Goal: Transaction & Acquisition: Purchase product/service

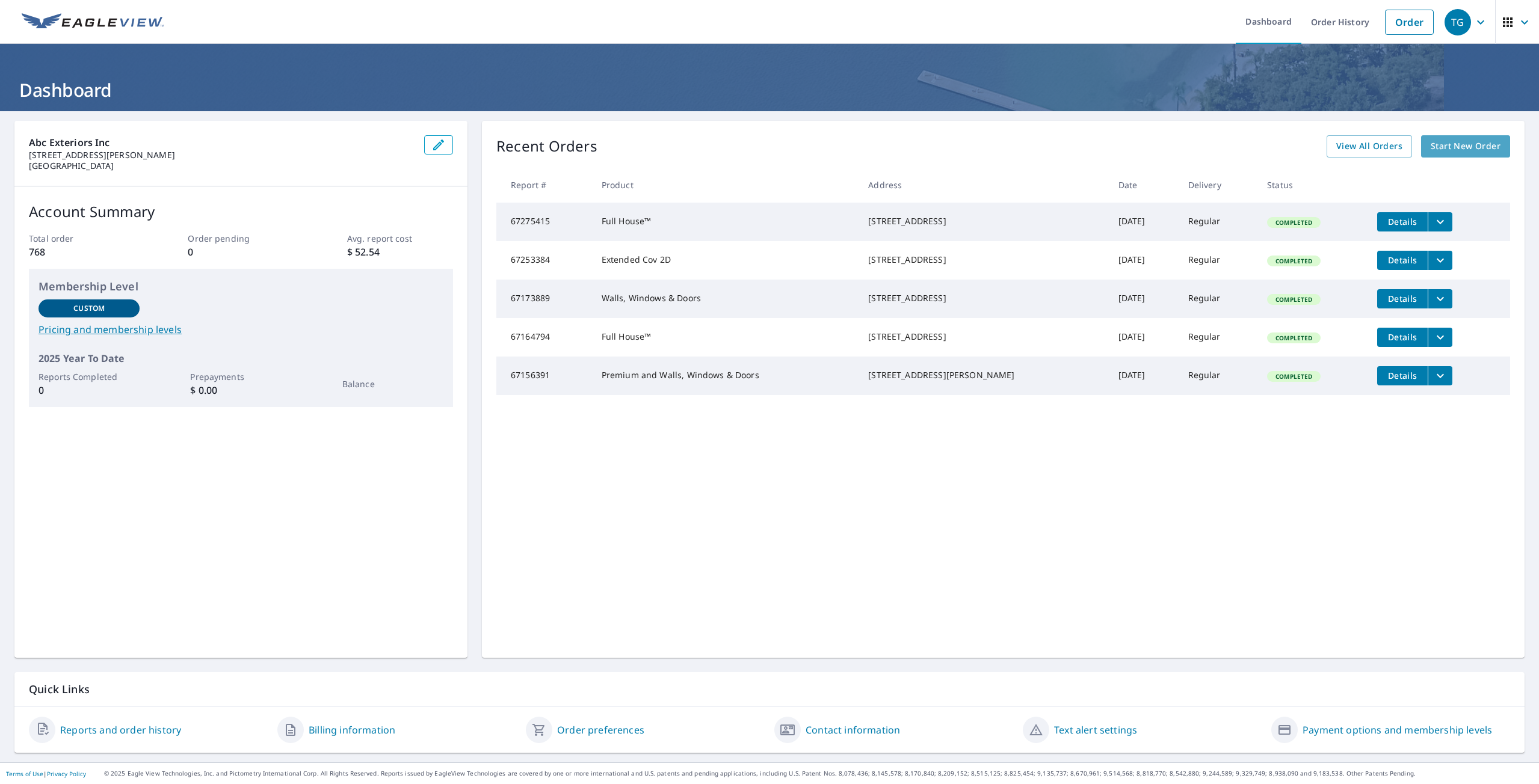
click at [1455, 149] on span "Start New Order" at bounding box center [1465, 146] width 70 height 15
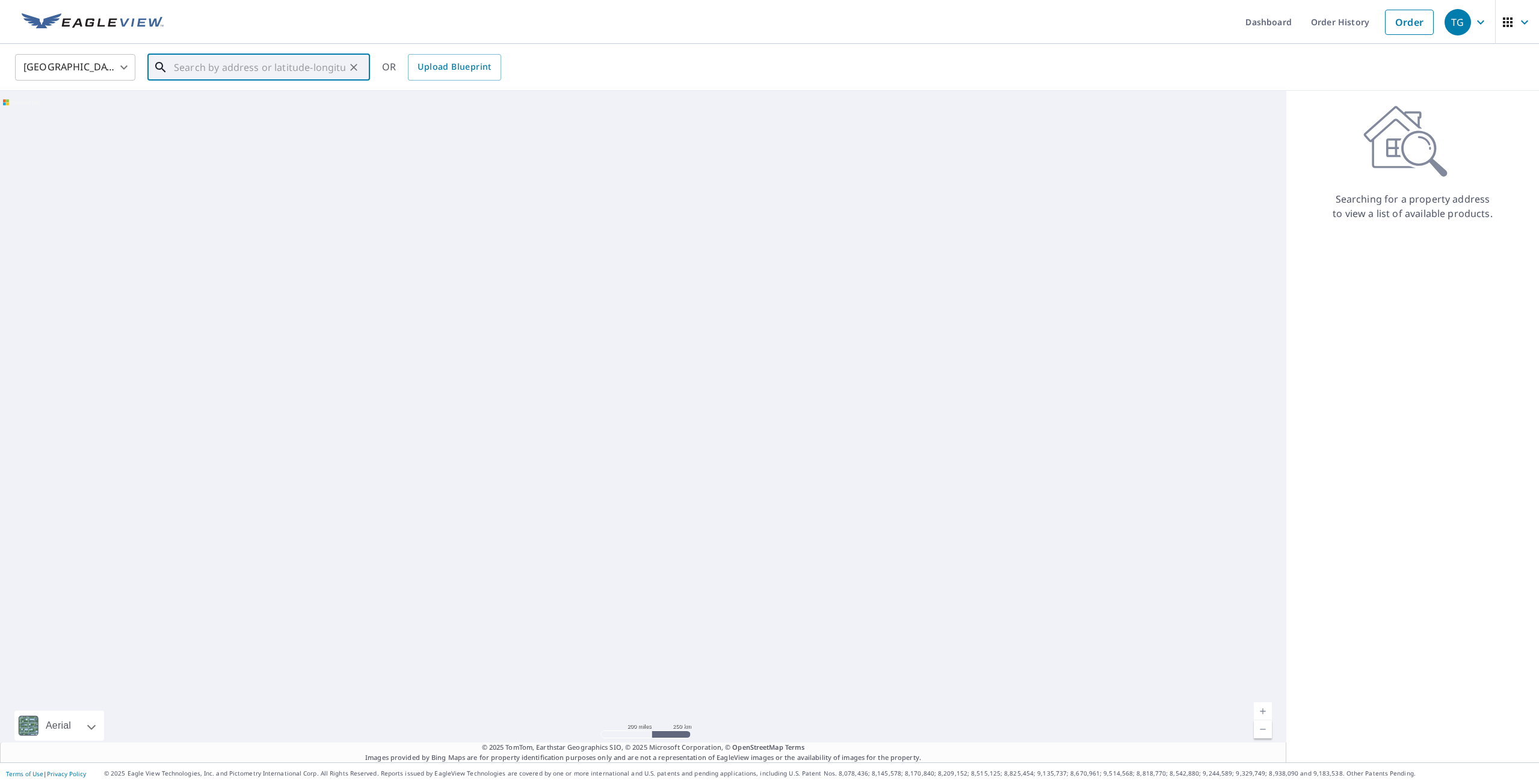
click at [233, 71] on input "text" at bounding box center [259, 67] width 171 height 34
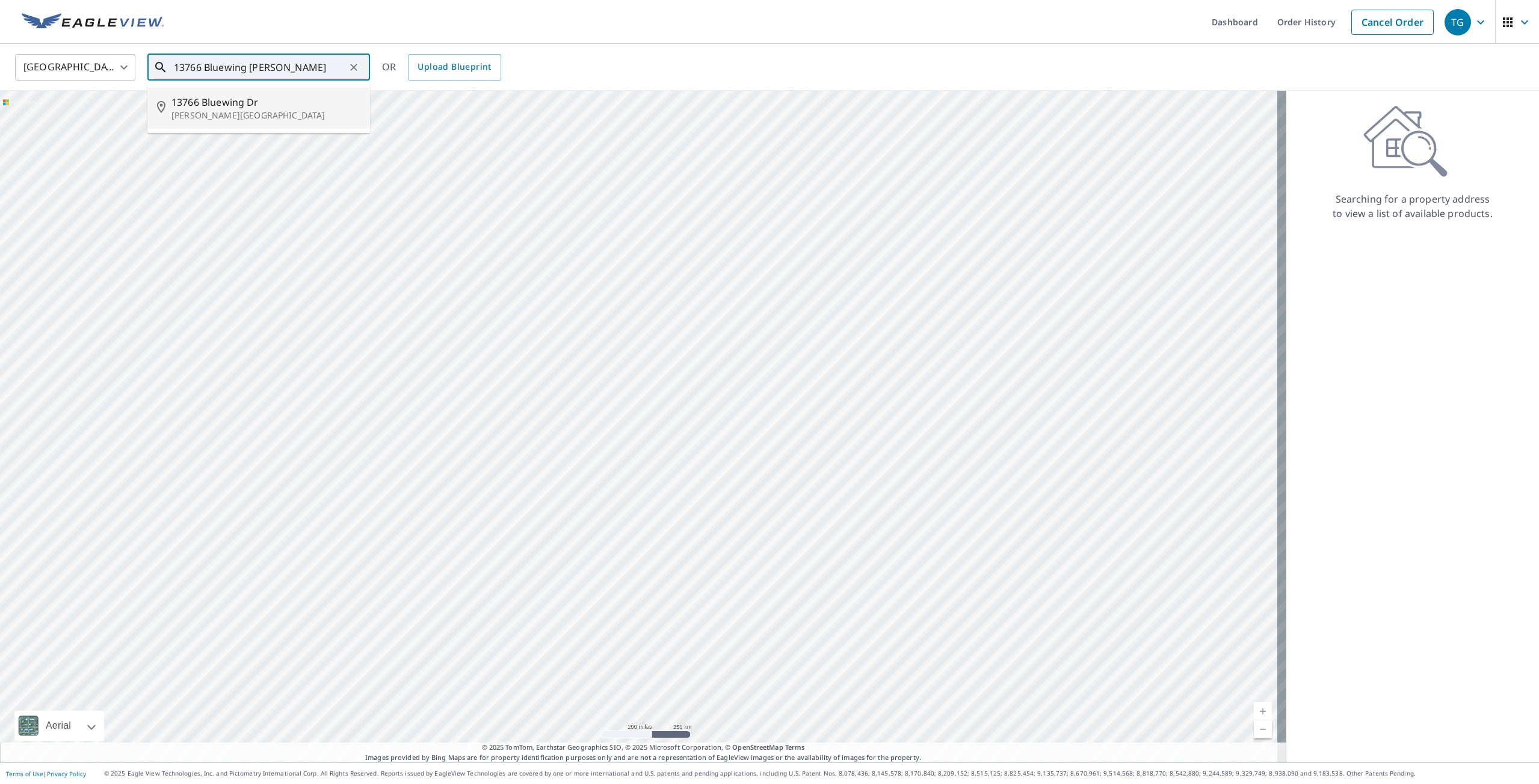
click at [245, 114] on p "[PERSON_NAME][GEOGRAPHIC_DATA]" at bounding box center [266, 116] width 189 height 12
type input "[STREET_ADDRESS][PERSON_NAME]"
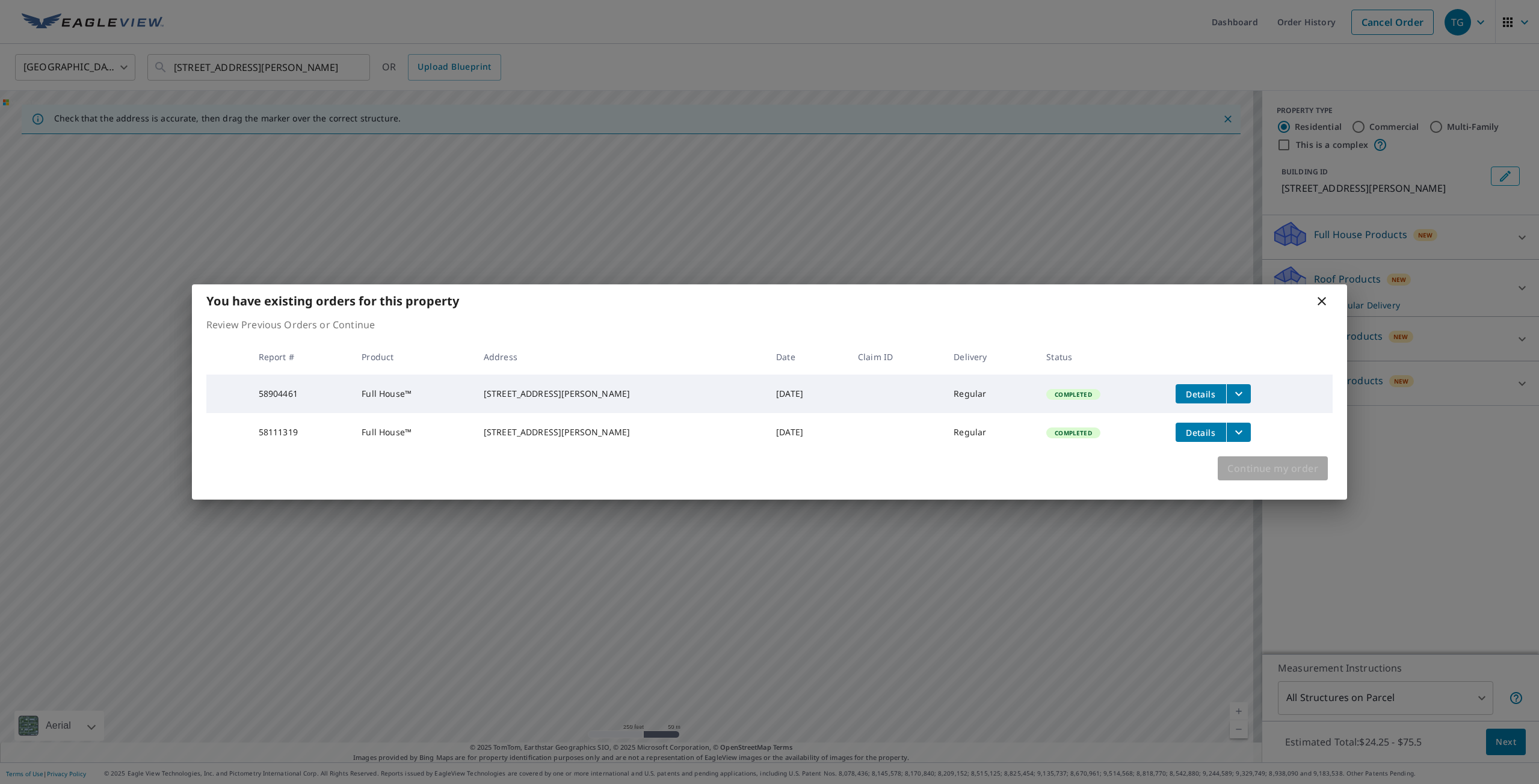
click at [1303, 477] on span "Continue my order" at bounding box center [1272, 468] width 91 height 17
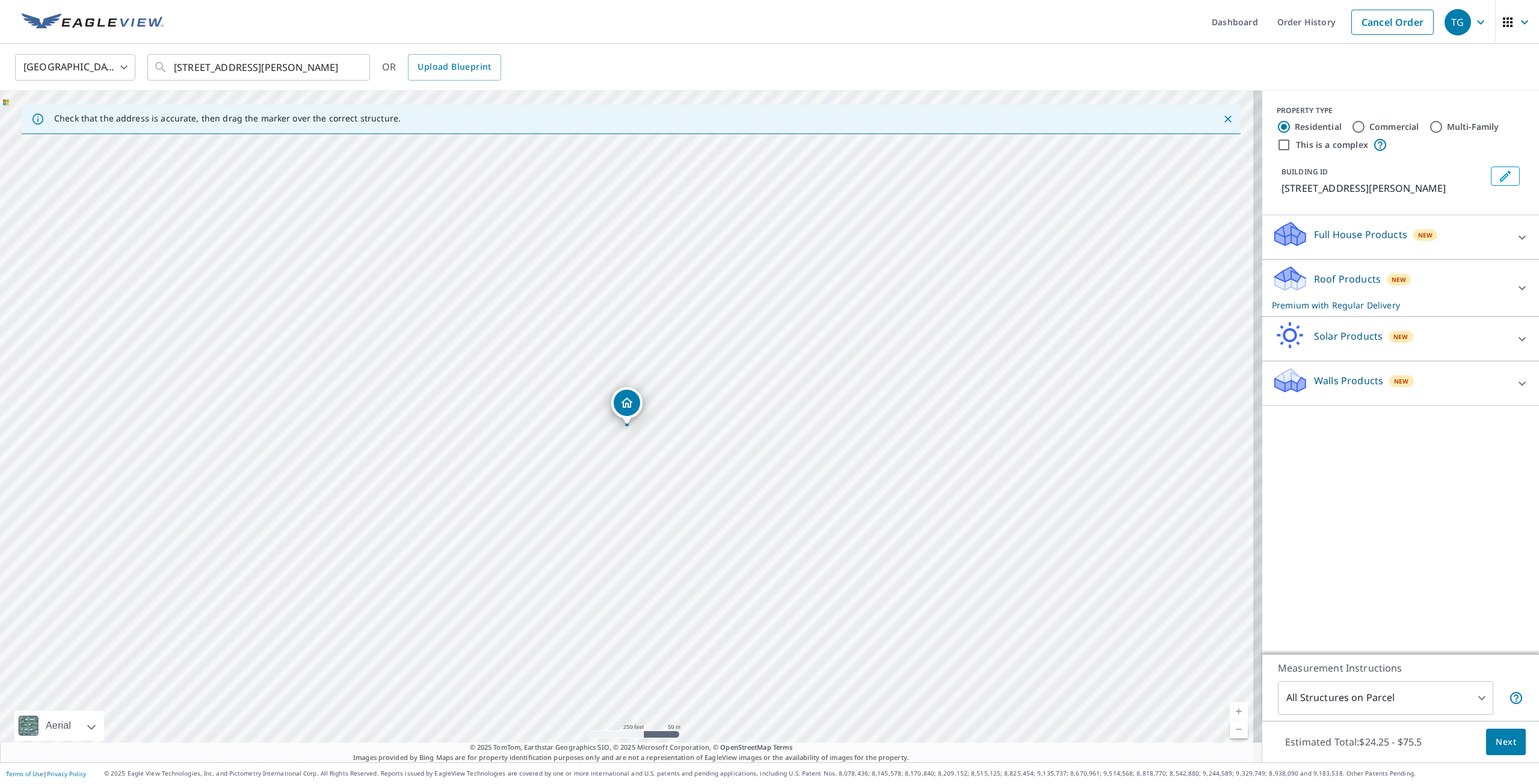
click at [1314, 290] on div "Roof Products New Premium with Regular Delivery" at bounding box center [1390, 288] width 236 height 47
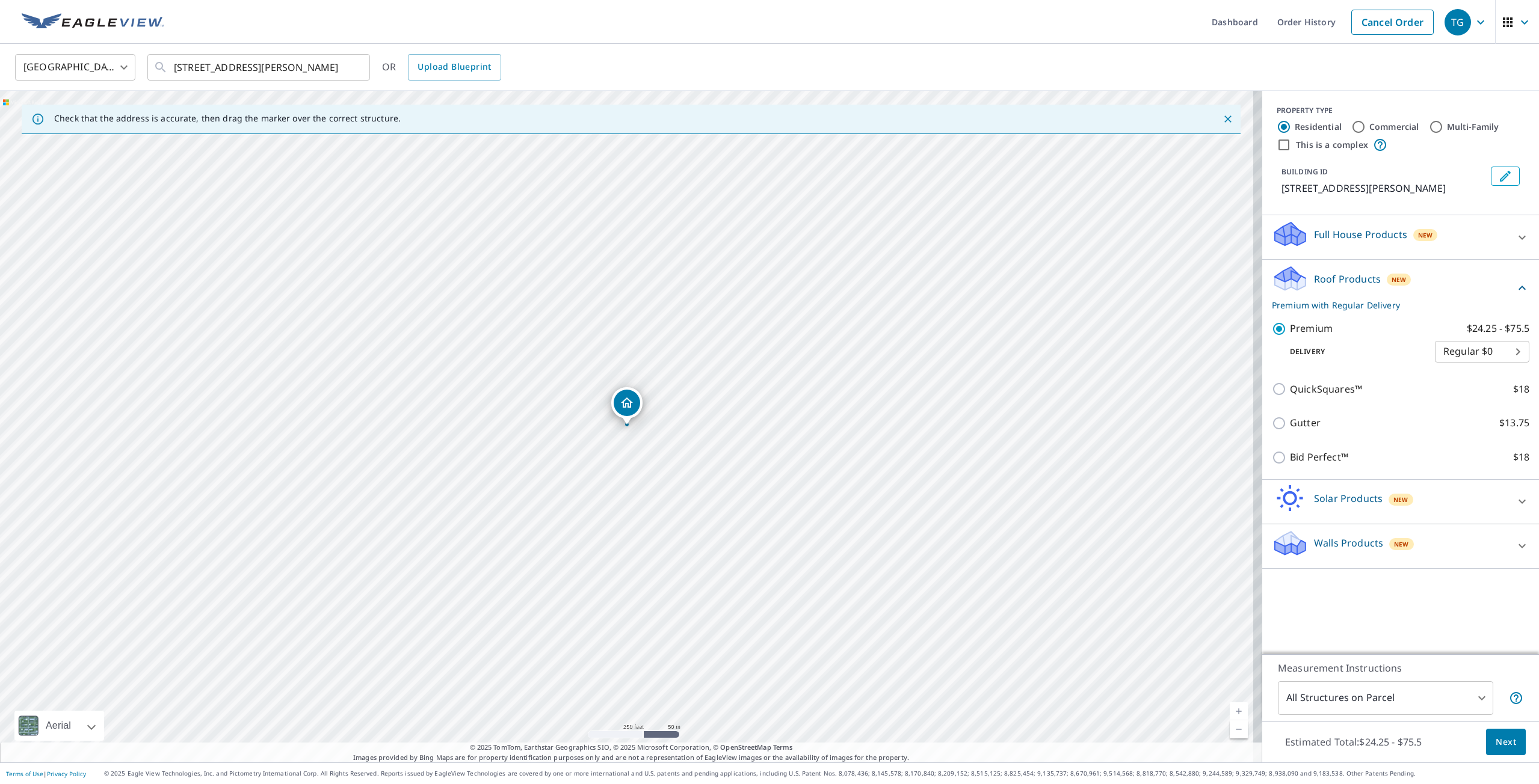
click at [1496, 742] on span "Next" at bounding box center [1506, 742] width 21 height 15
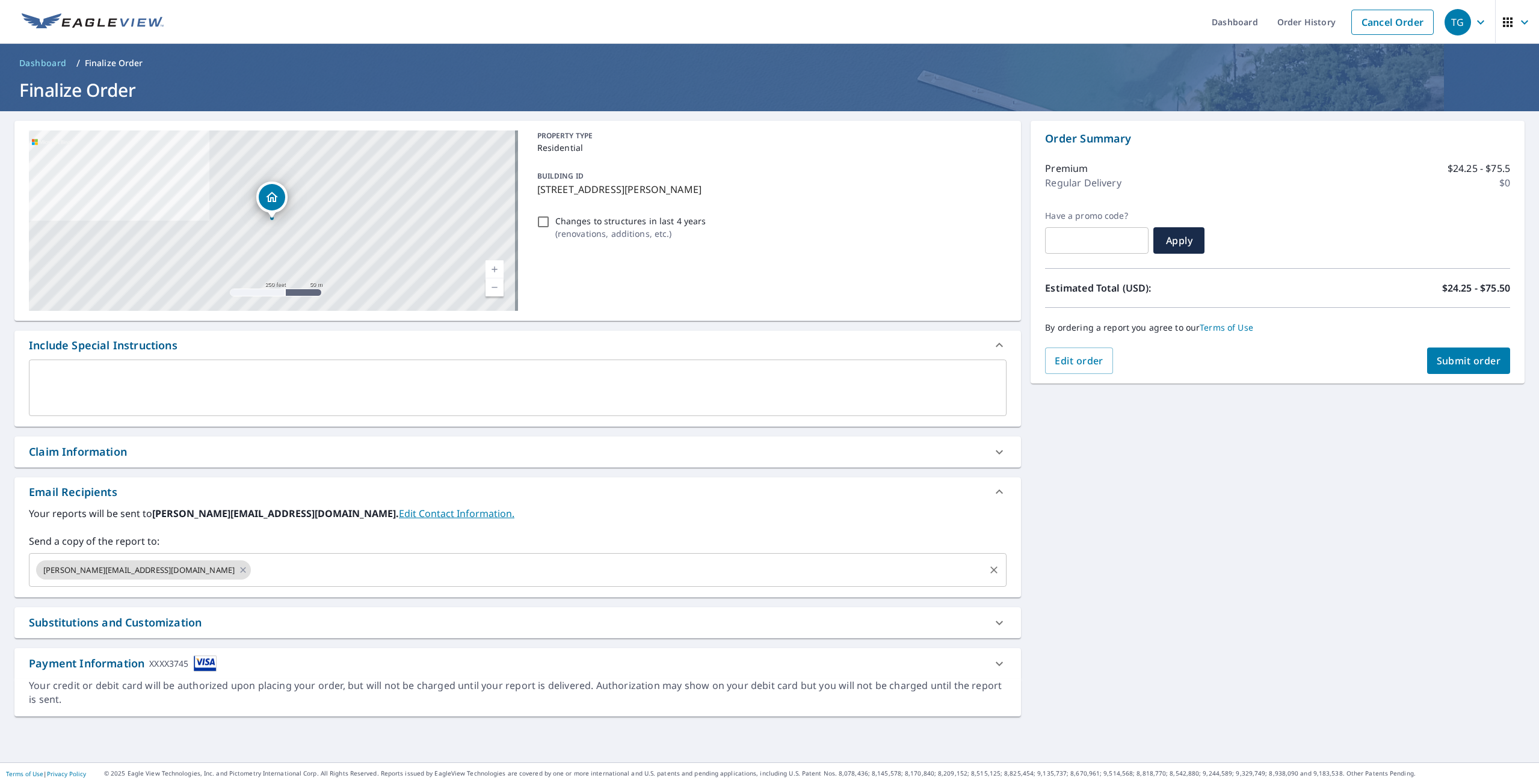
click at [240, 568] on icon at bounding box center [242, 570] width 5 height 5
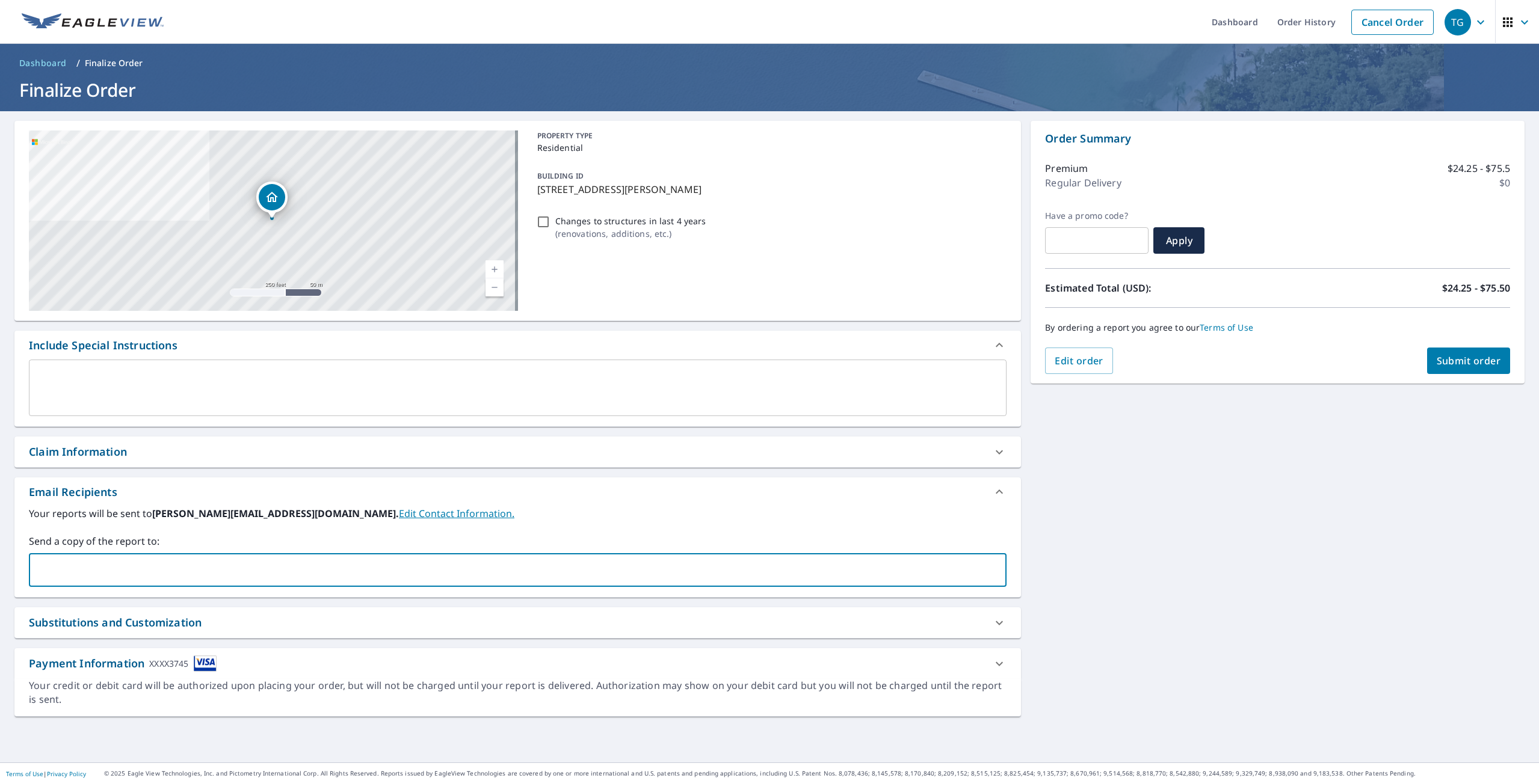
click at [154, 570] on input "text" at bounding box center [509, 570] width 949 height 23
type input "[PERSON_NAME][EMAIL_ADDRESS][DOMAIN_NAME]"
click at [1458, 359] on span "Submit order" at bounding box center [1469, 361] width 64 height 13
